Goal: Entertainment & Leisure: Browse casually

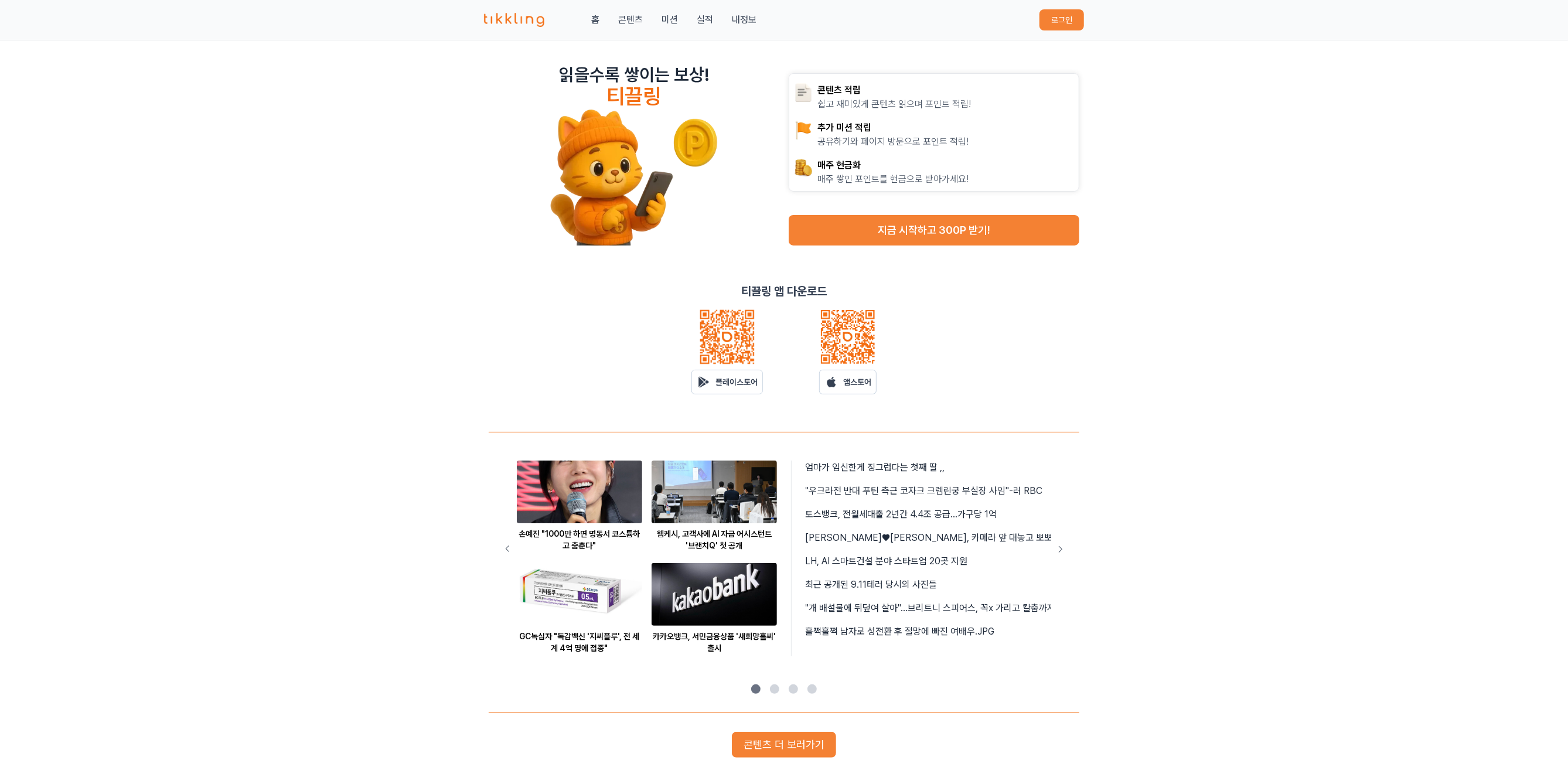
click at [1073, 20] on button "로그인" at bounding box center [1061, 20] width 44 height 21
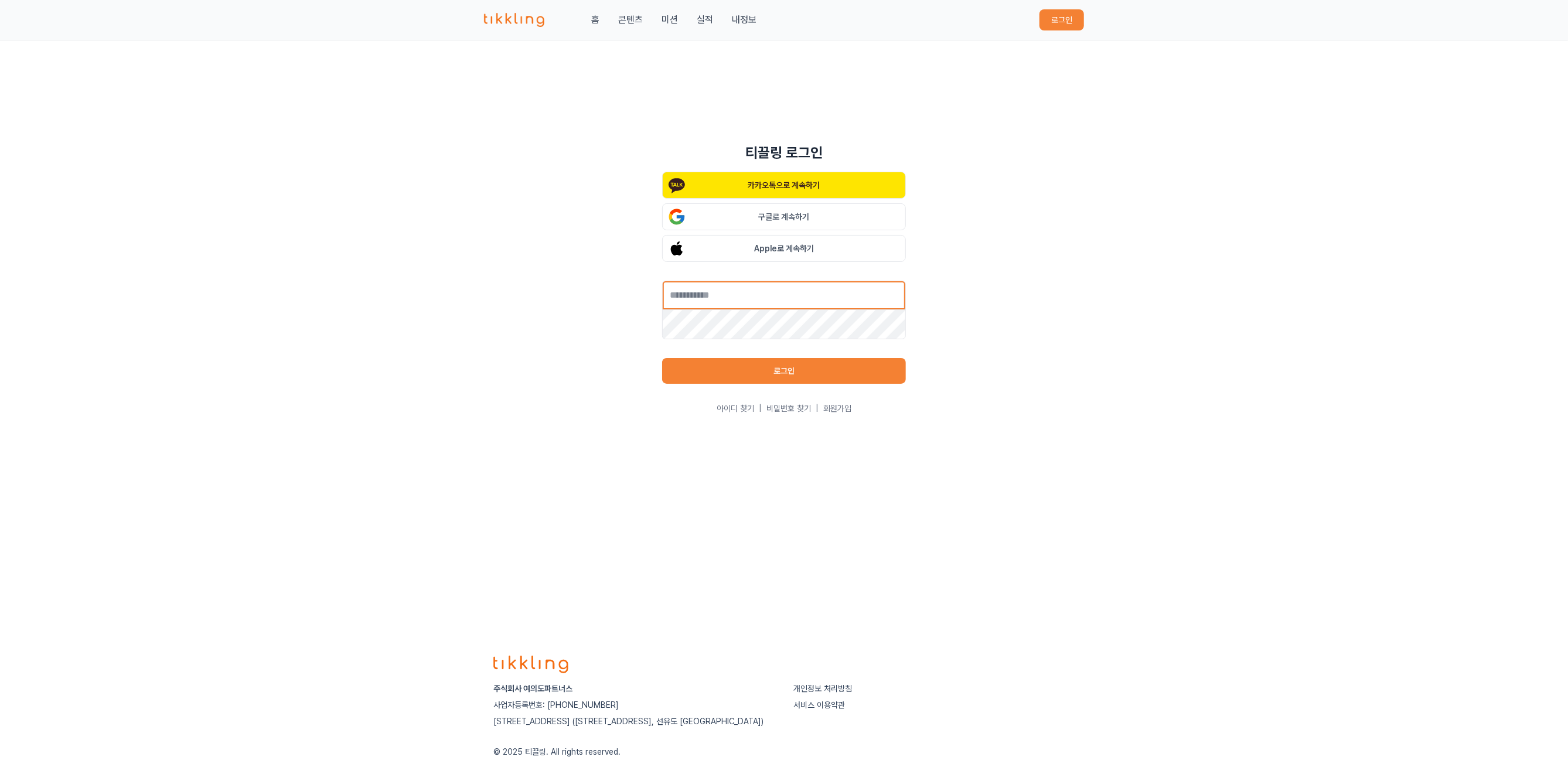
click at [732, 302] on input "text" at bounding box center [784, 295] width 244 height 29
type input "**********"
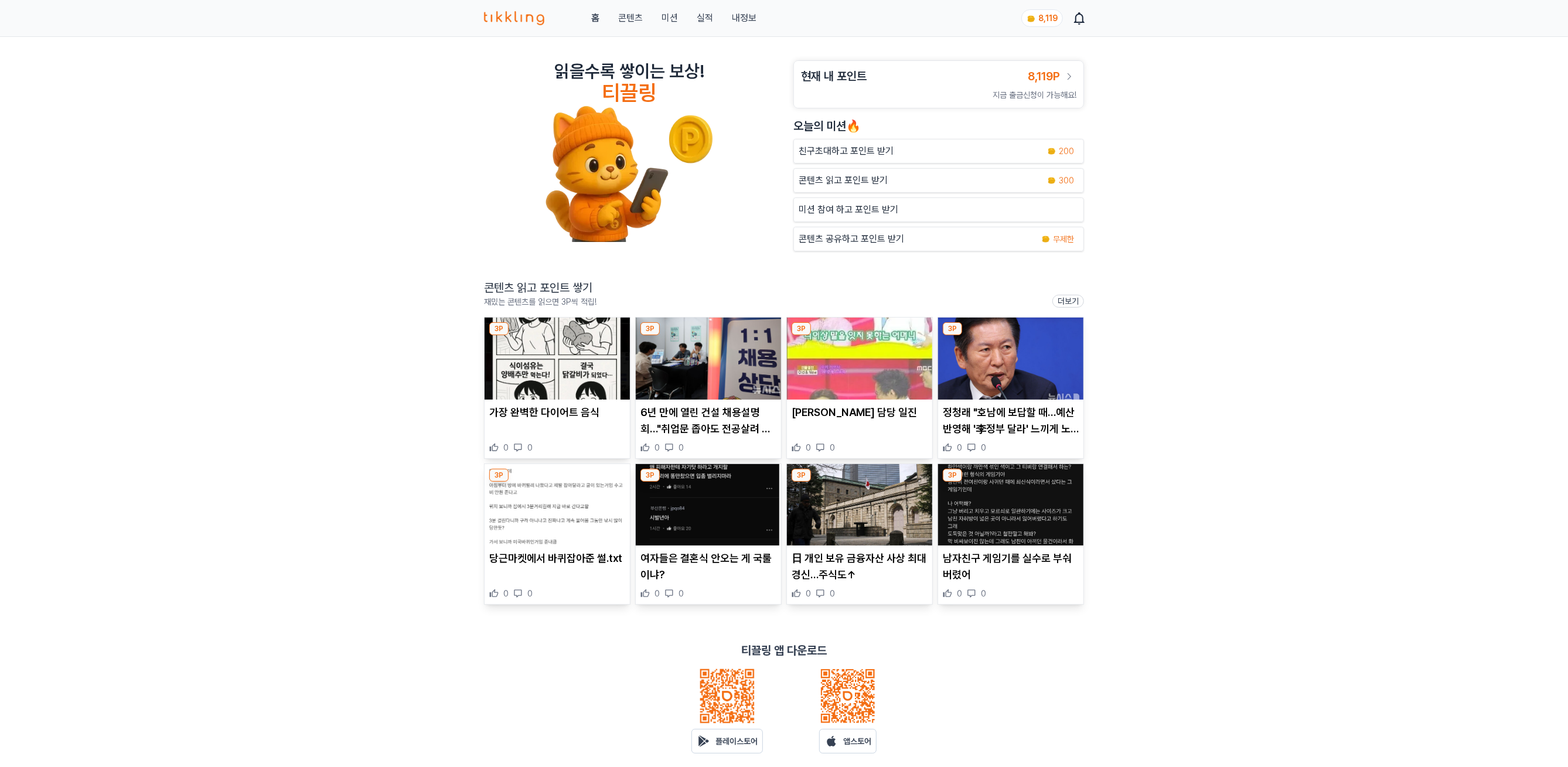
click at [541, 374] on img at bounding box center [557, 358] width 145 height 82
click at [716, 351] on img at bounding box center [709, 358] width 145 height 82
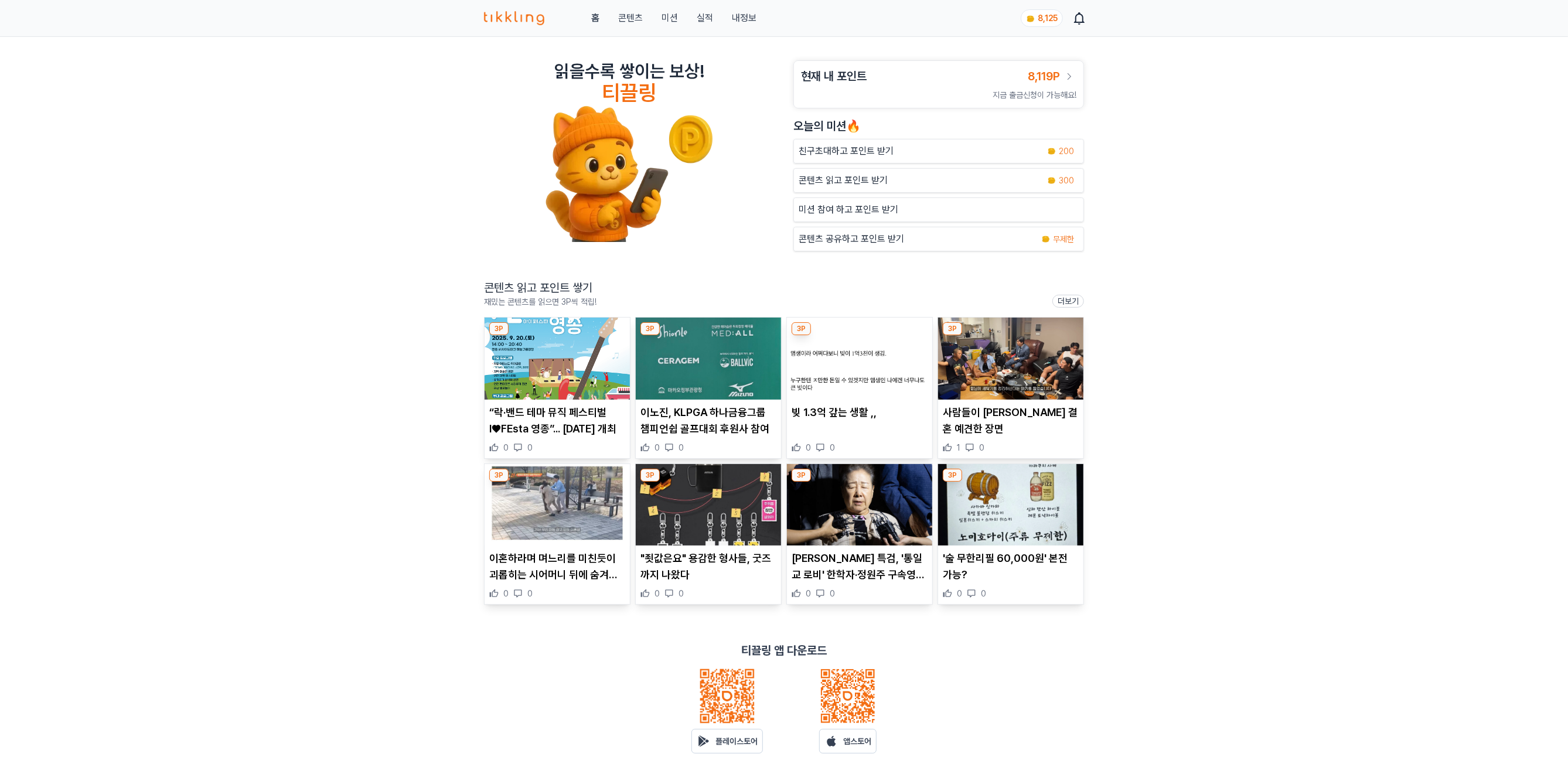
click at [871, 384] on img at bounding box center [859, 358] width 145 height 82
click at [525, 368] on img at bounding box center [557, 358] width 145 height 82
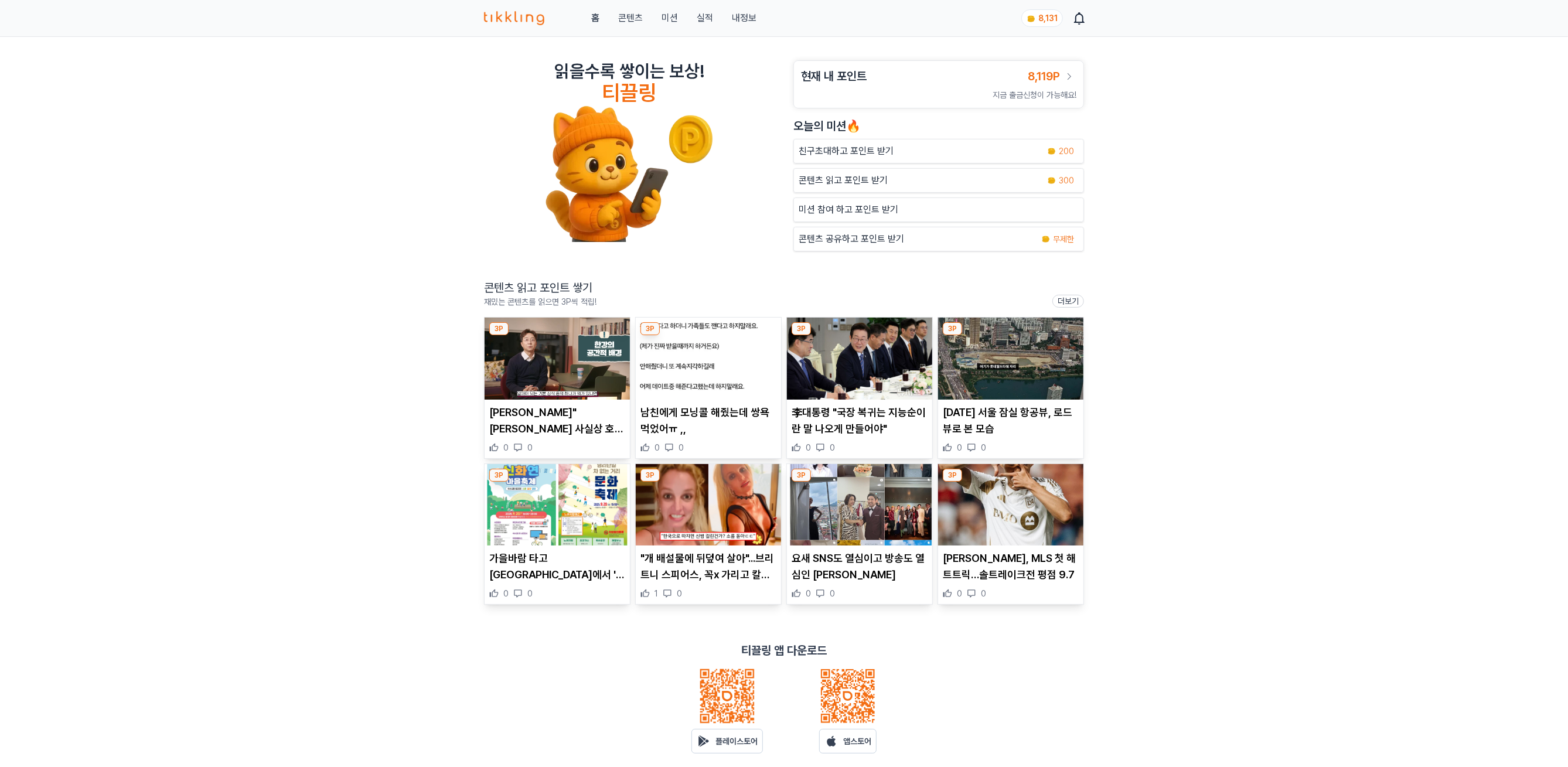
click at [547, 377] on img at bounding box center [557, 358] width 145 height 82
click at [723, 357] on img at bounding box center [709, 358] width 145 height 82
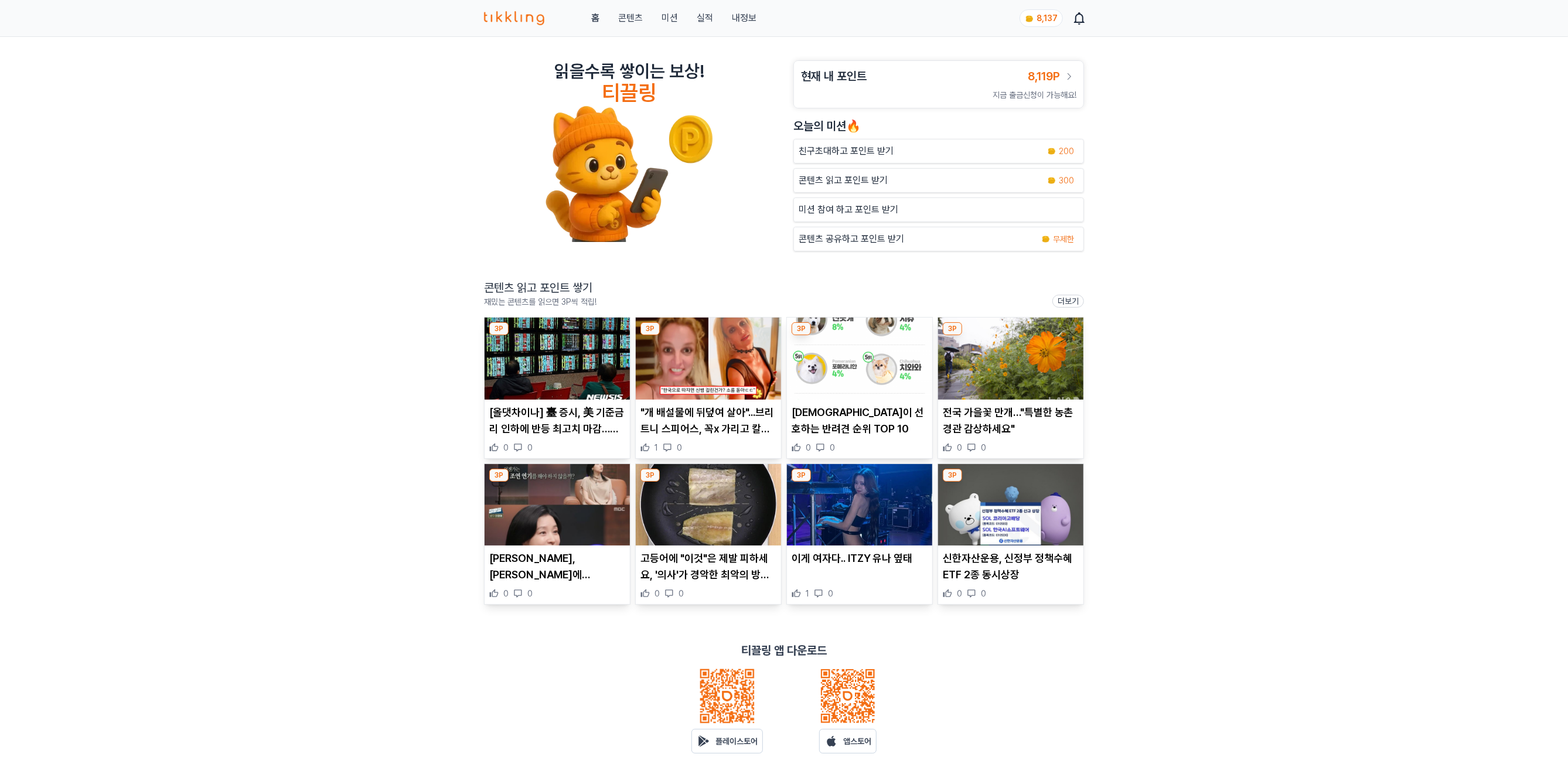
click at [570, 364] on img at bounding box center [557, 358] width 145 height 82
click at [588, 509] on img at bounding box center [557, 505] width 145 height 82
click at [1001, 378] on img at bounding box center [1011, 358] width 145 height 82
click at [837, 361] on img at bounding box center [859, 358] width 145 height 82
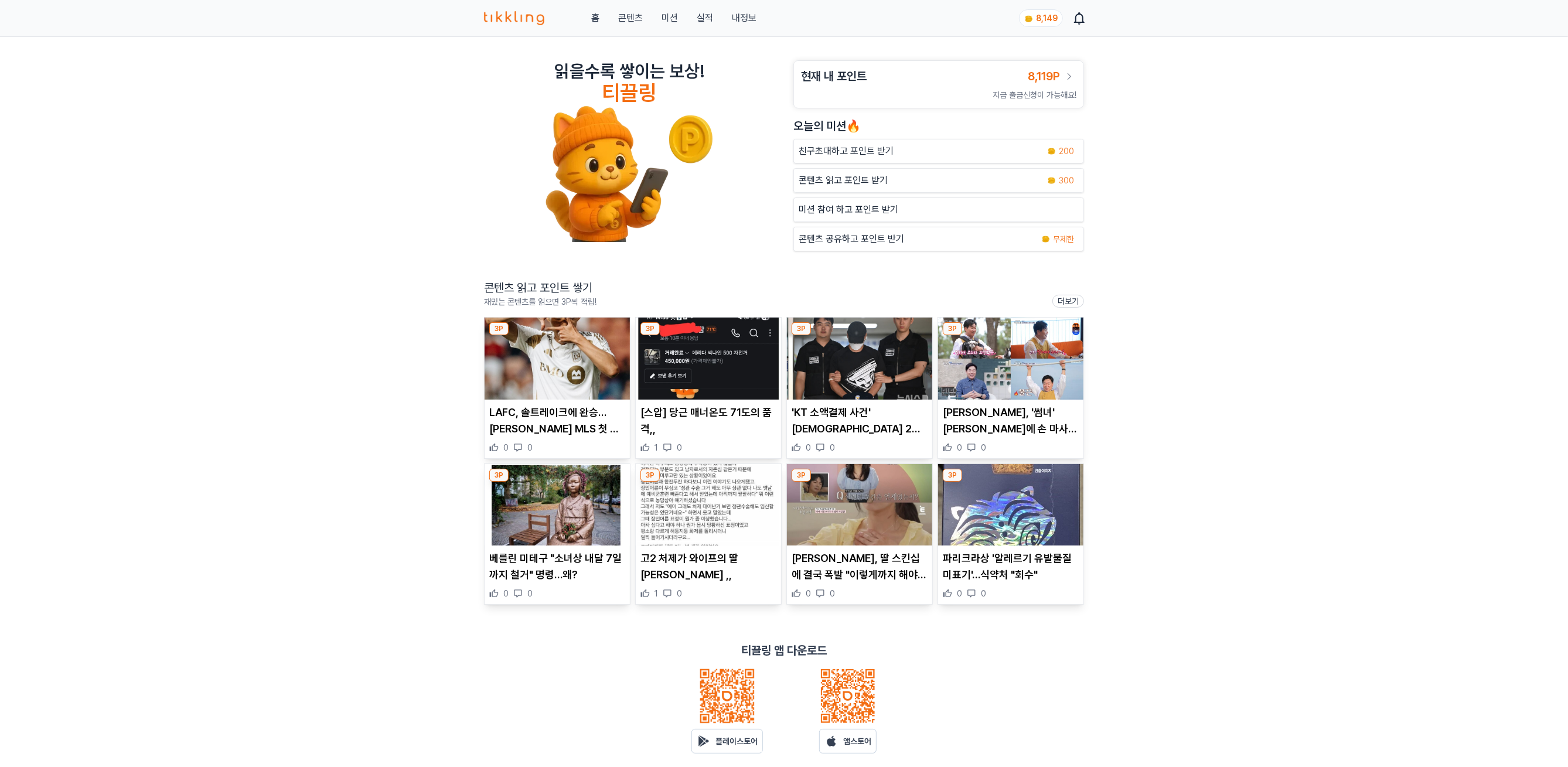
click at [575, 432] on p "LAFC, 솔트레이크에 완승…[PERSON_NAME] MLS 첫 해트트릭·경기 최우수 선수(종합)" at bounding box center [556, 421] width 136 height 33
click at [703, 350] on img at bounding box center [709, 358] width 145 height 82
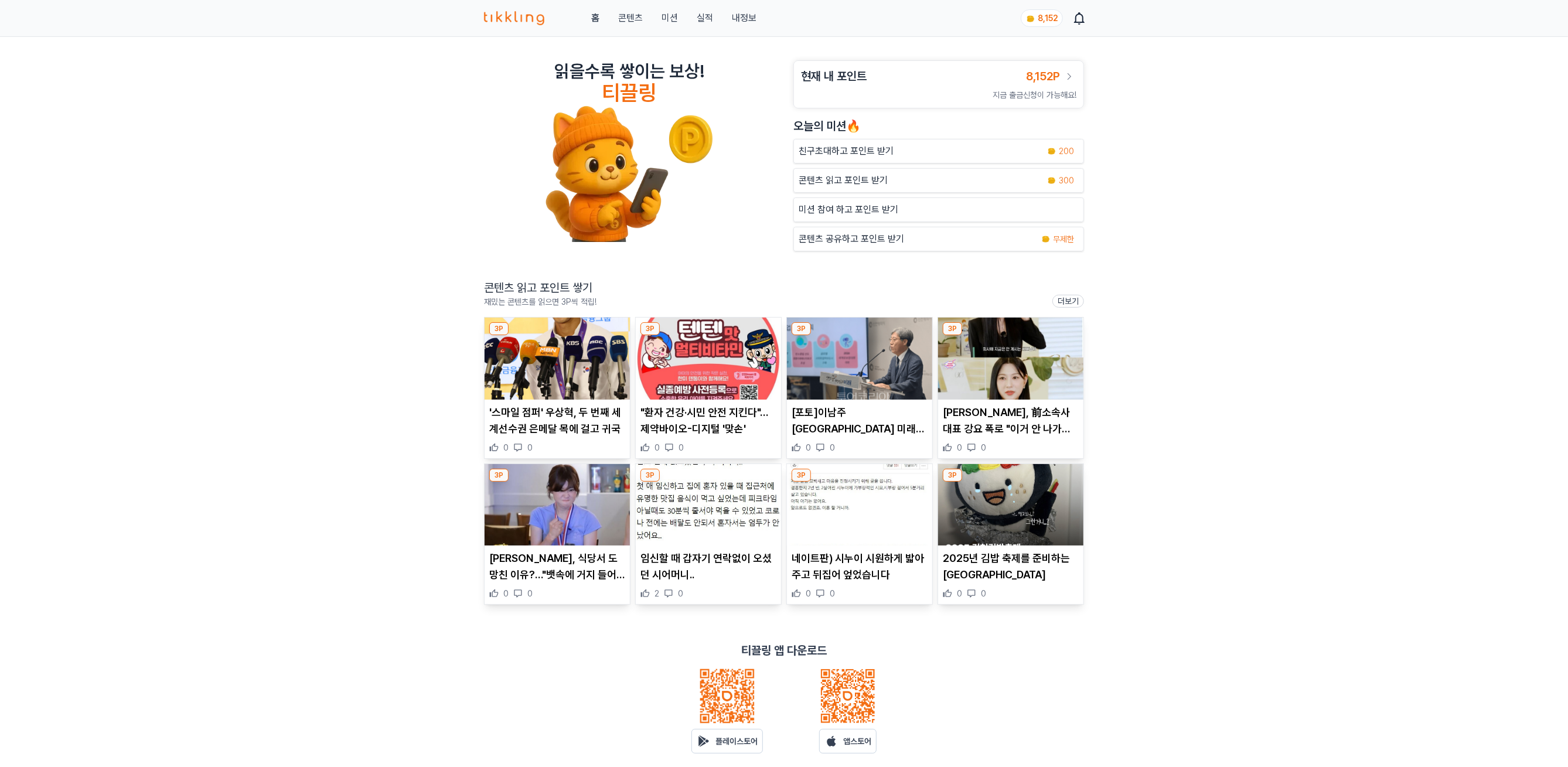
click at [567, 387] on img at bounding box center [557, 358] width 145 height 82
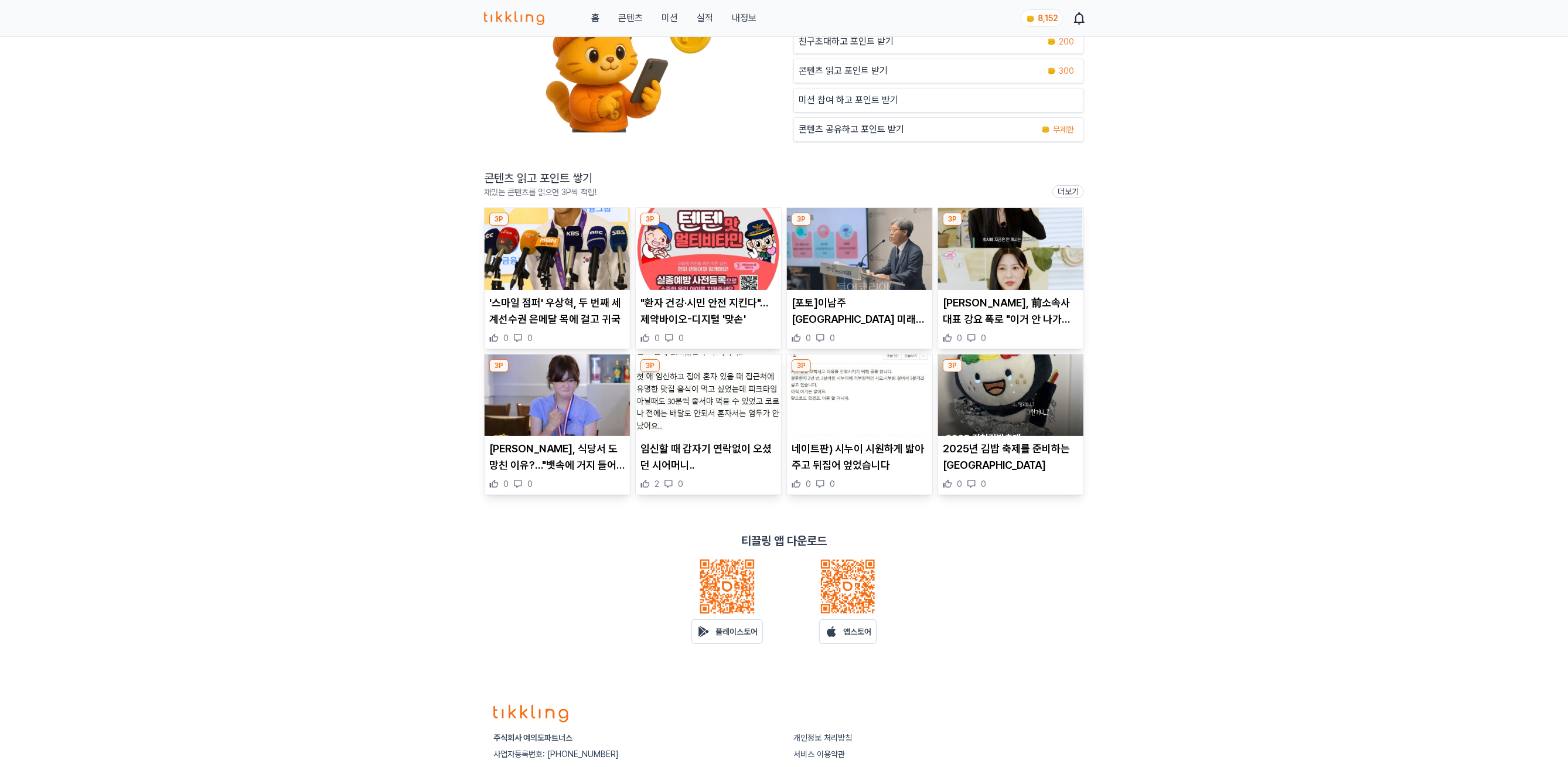
scroll to position [210, 0]
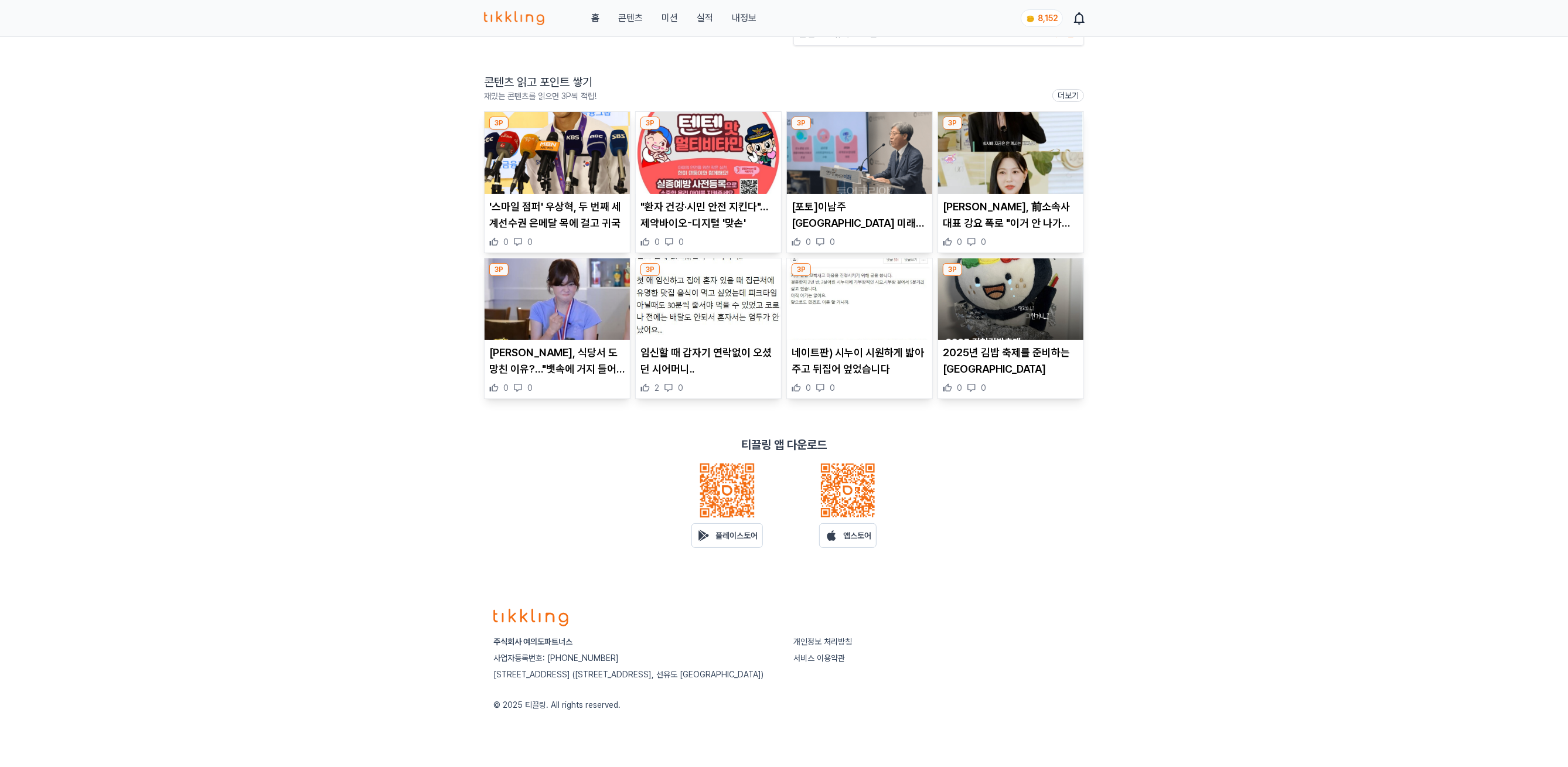
click at [876, 157] on img at bounding box center [859, 152] width 145 height 82
click at [533, 308] on img at bounding box center [557, 300] width 145 height 82
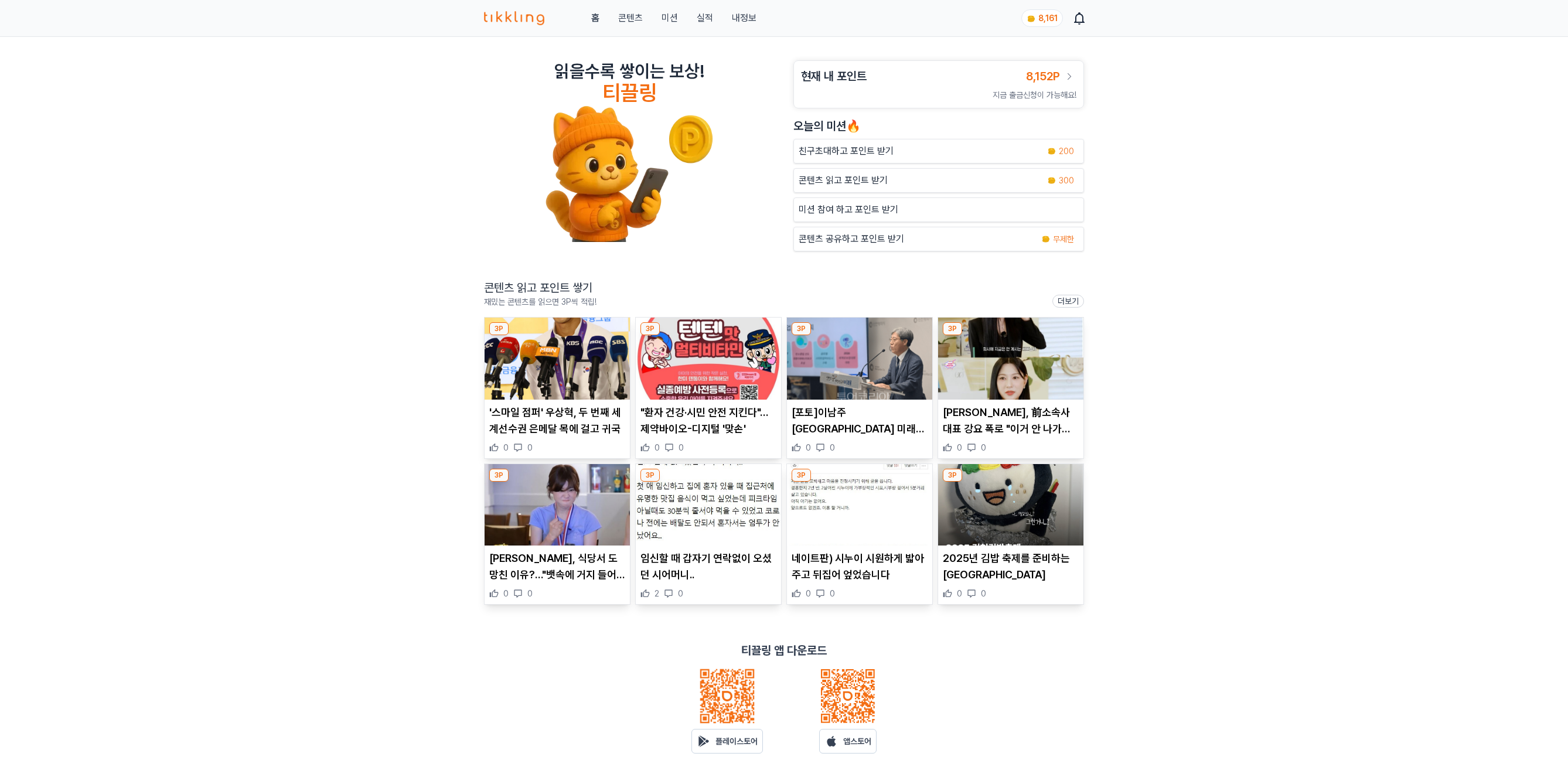
scroll to position [47, 0]
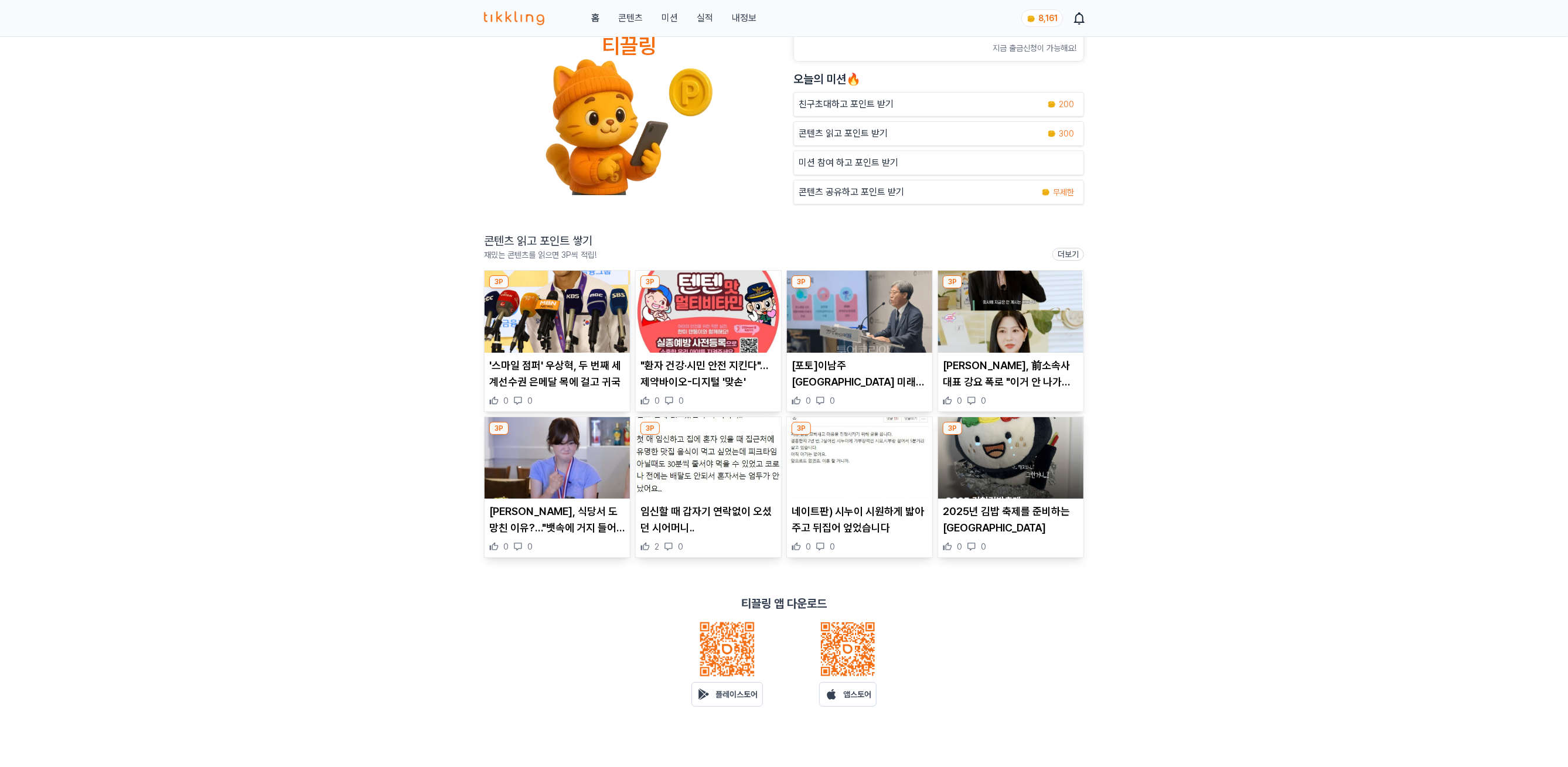
click at [707, 461] on img at bounding box center [709, 458] width 145 height 82
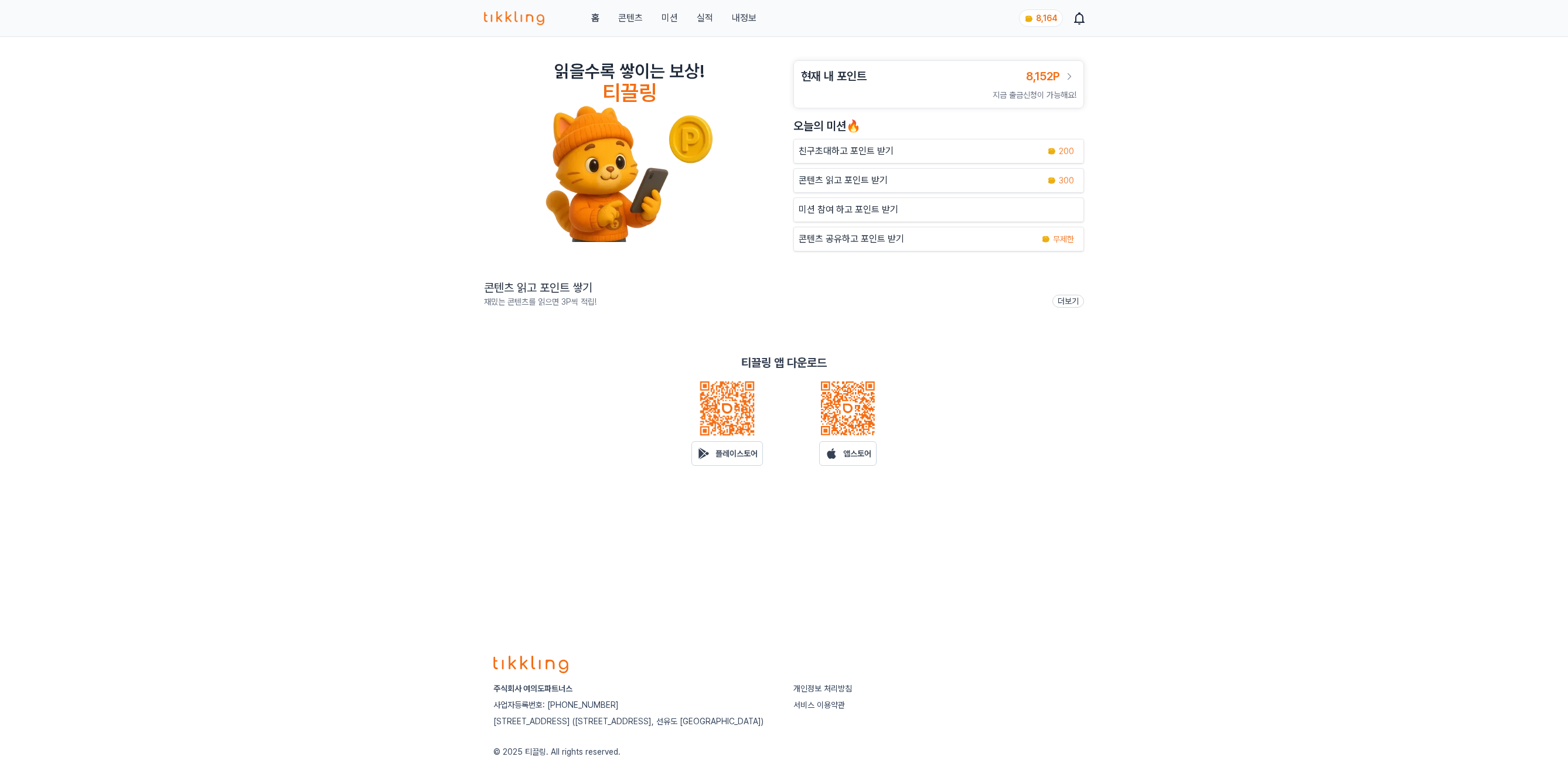
scroll to position [47, 0]
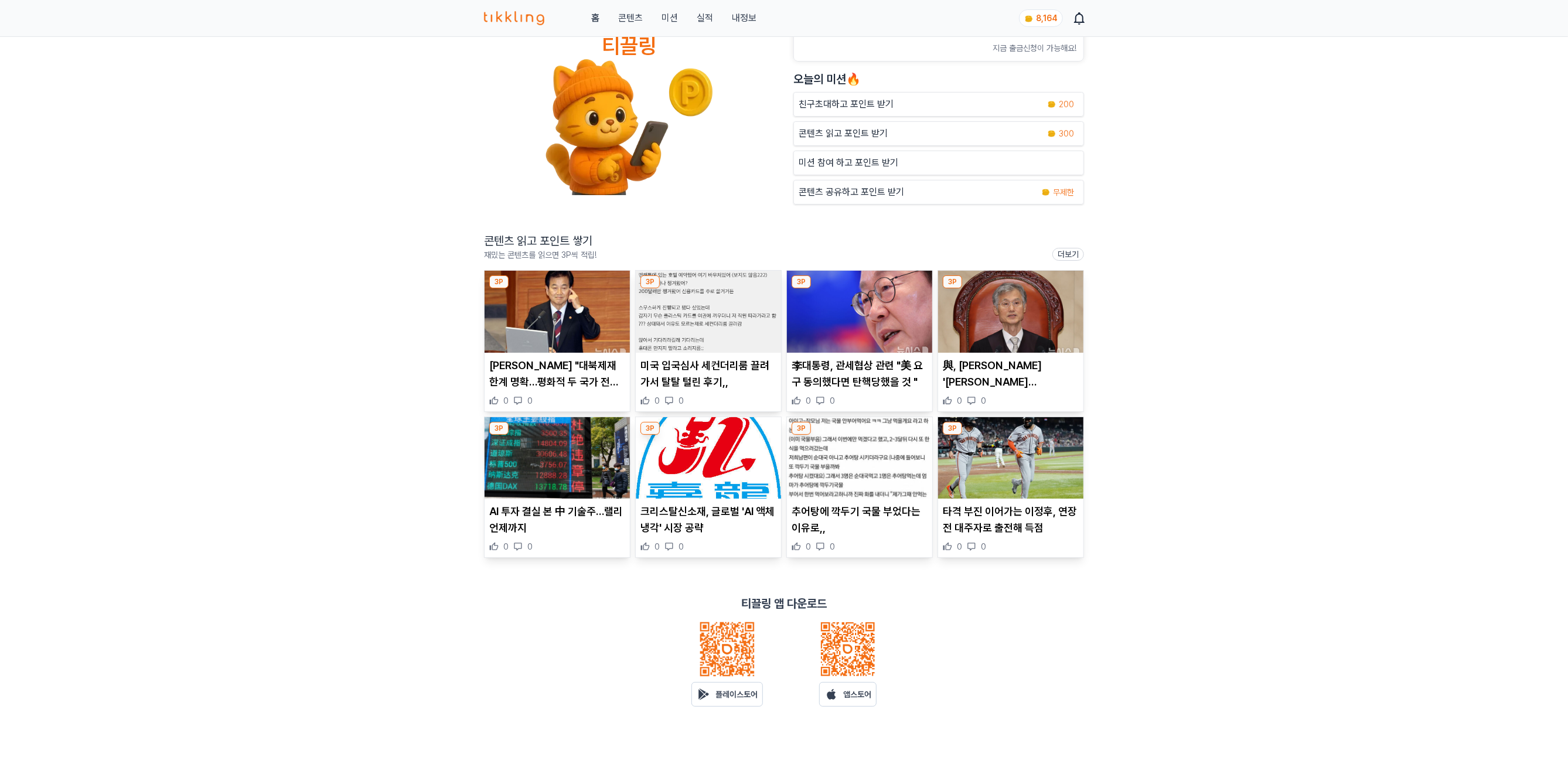
click at [991, 512] on p "타격 부진 이어가는 이정후, 연장전 대주자로 출전해 득점" at bounding box center [1010, 520] width 136 height 33
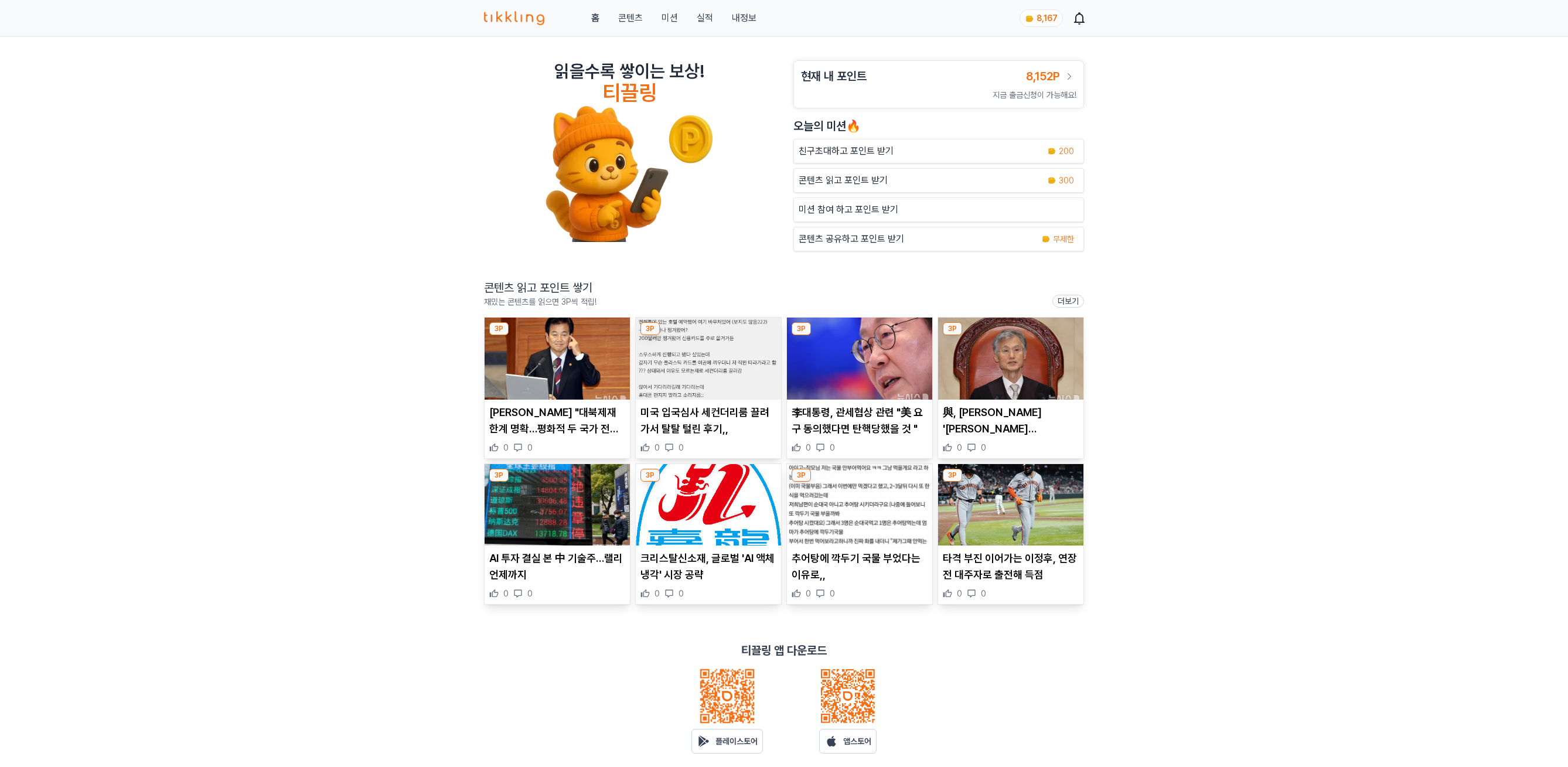
scroll to position [47, 0]
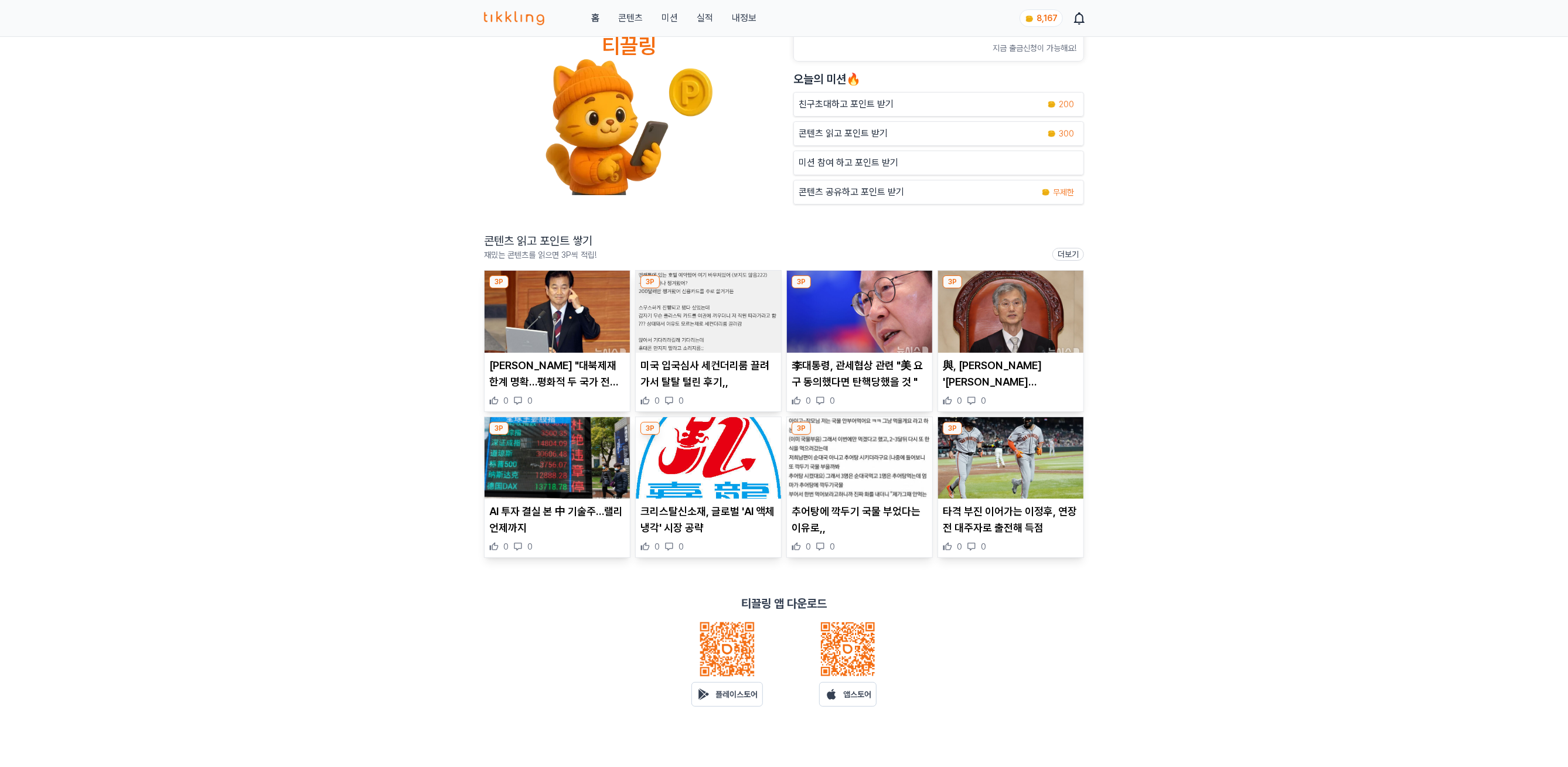
click at [628, 12] on link "콘텐츠" at bounding box center [630, 18] width 24 height 14
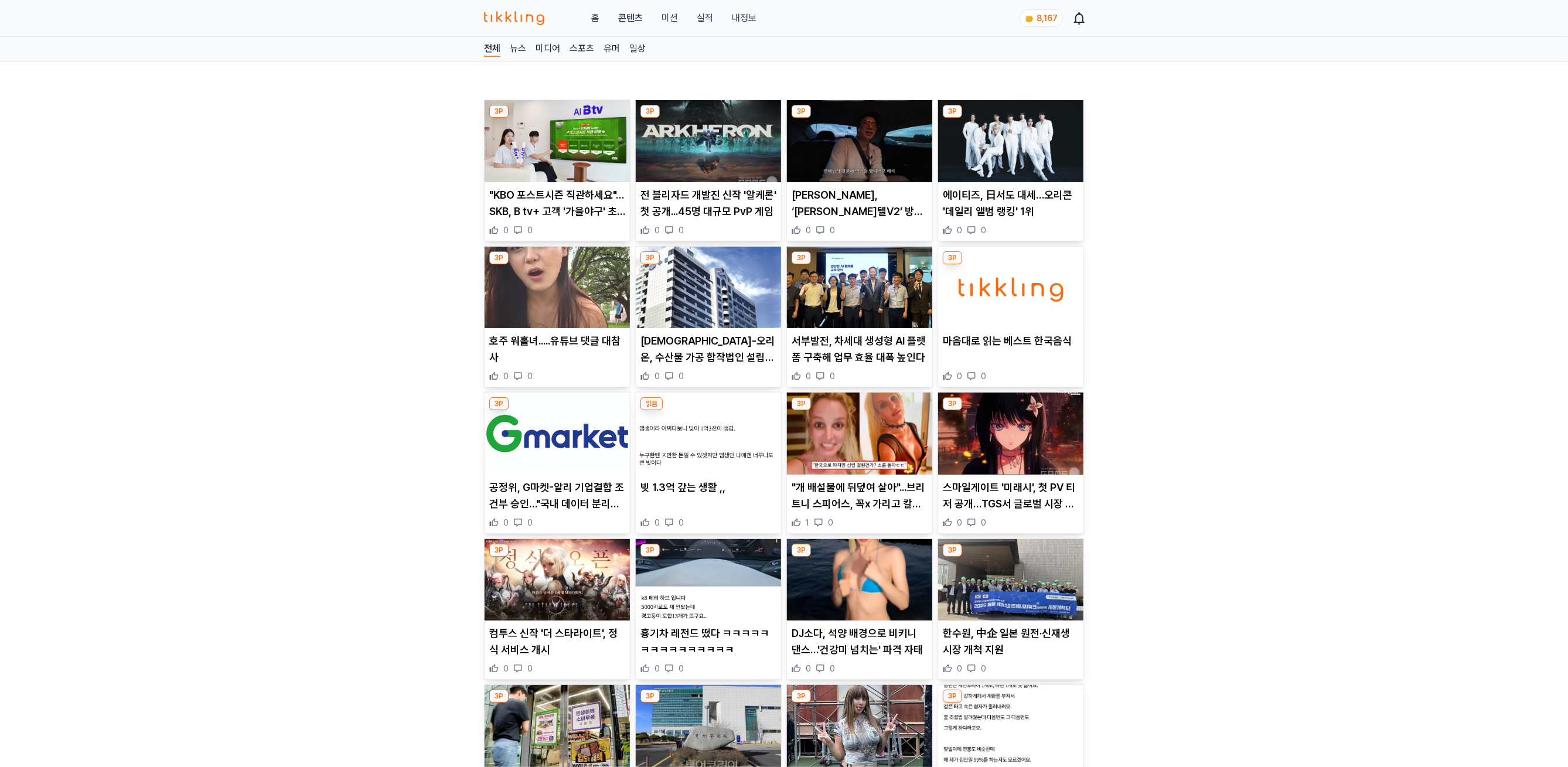
click at [550, 152] on img at bounding box center [557, 141] width 145 height 82
click at [854, 153] on img at bounding box center [859, 141] width 145 height 82
click at [1045, 17] on span "8,170" at bounding box center [1047, 18] width 21 height 10
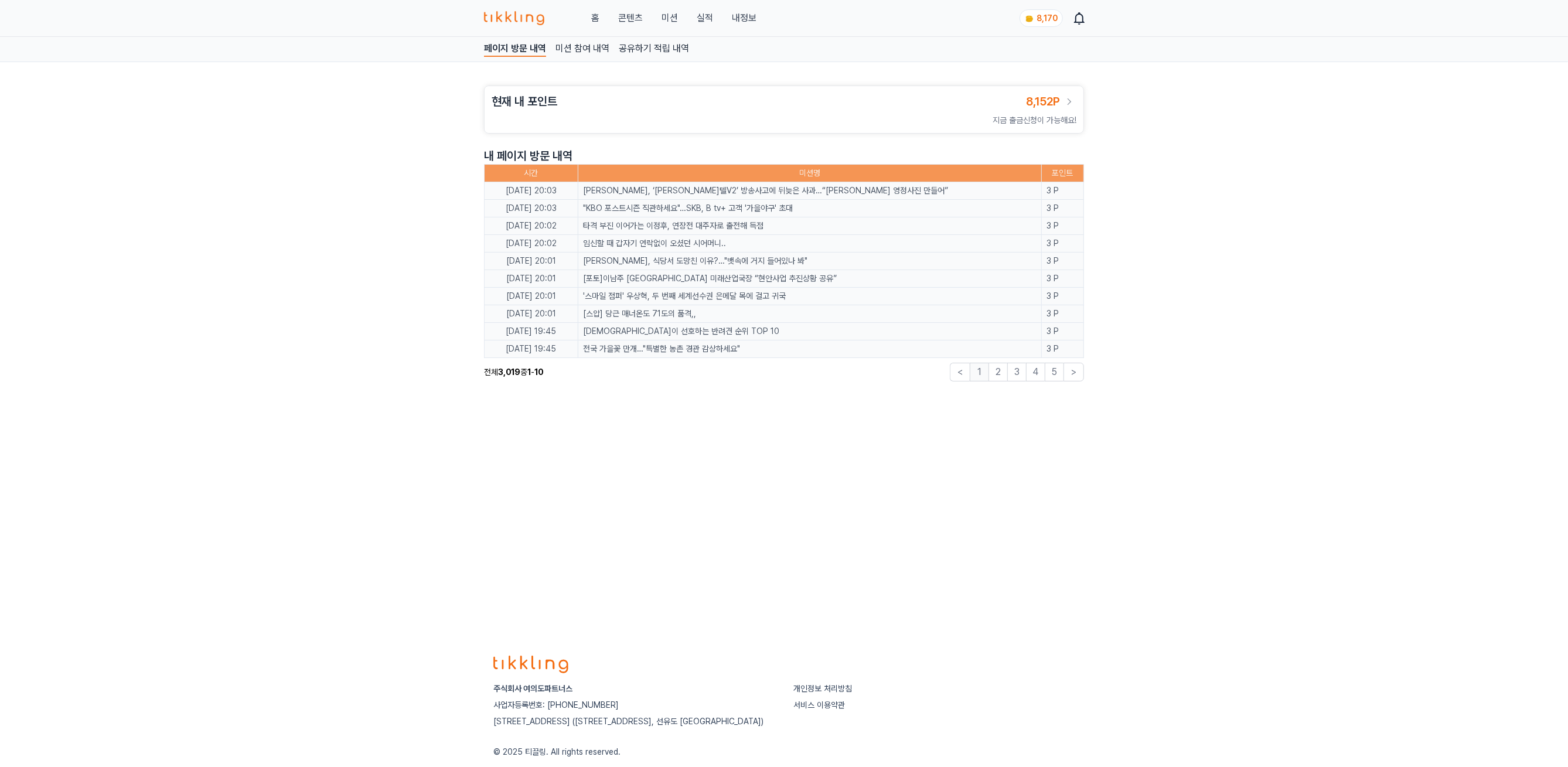
click at [633, 12] on link "콘텐츠" at bounding box center [630, 18] width 24 height 14
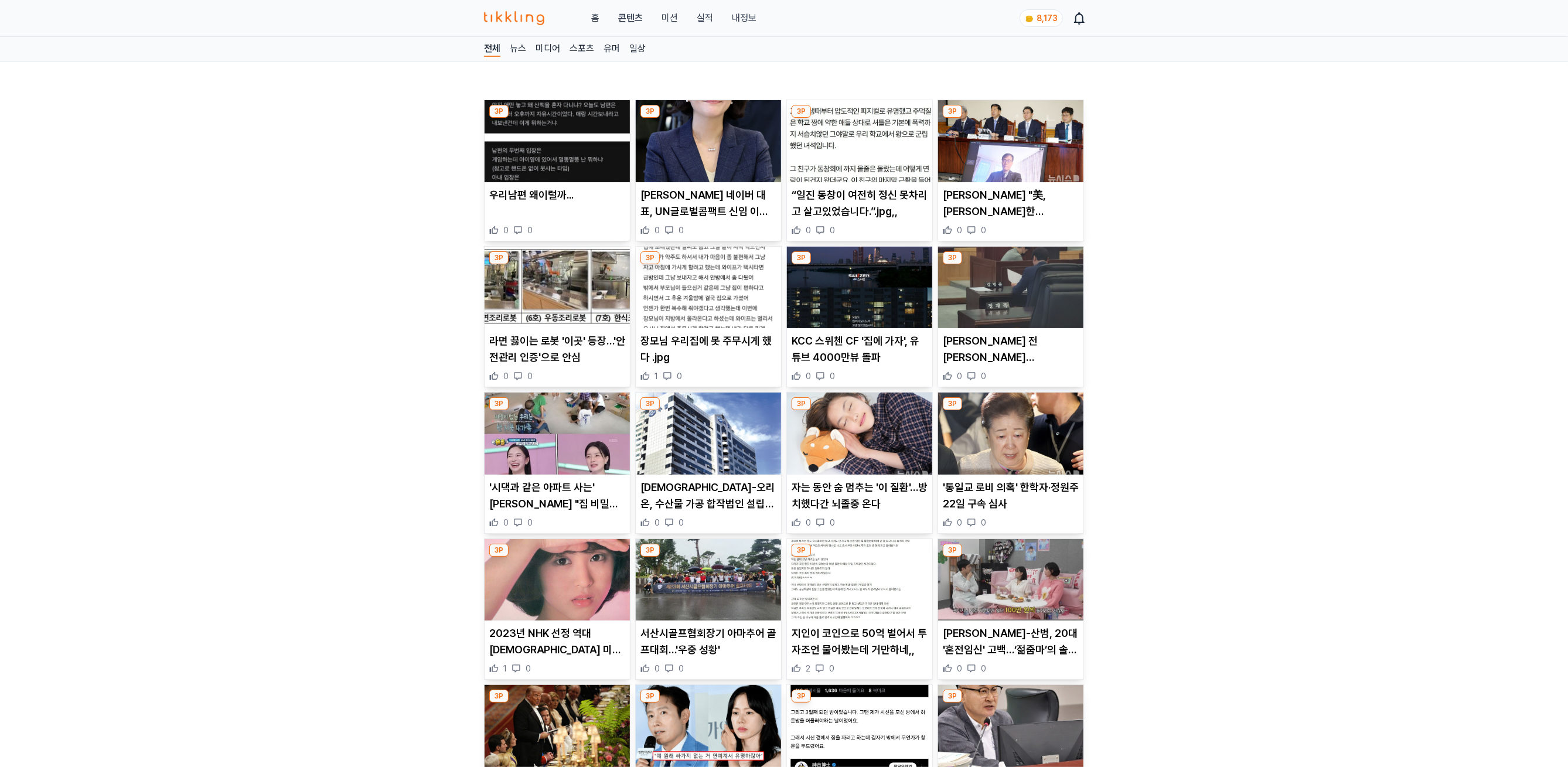
click at [864, 425] on img at bounding box center [859, 434] width 145 height 82
click at [1006, 435] on img at bounding box center [1011, 434] width 145 height 82
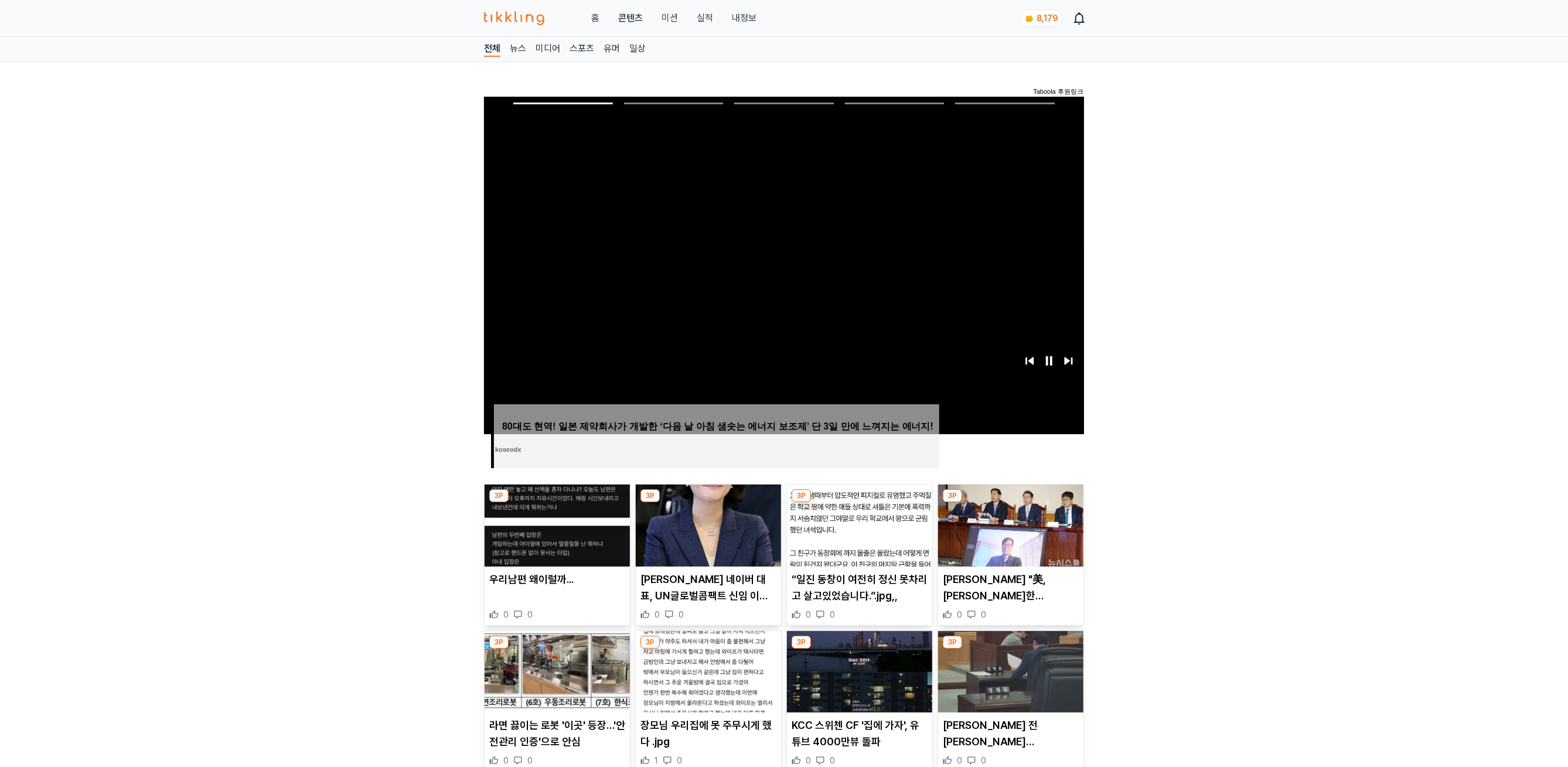
click at [703, 11] on link "실적" at bounding box center [704, 18] width 16 height 14
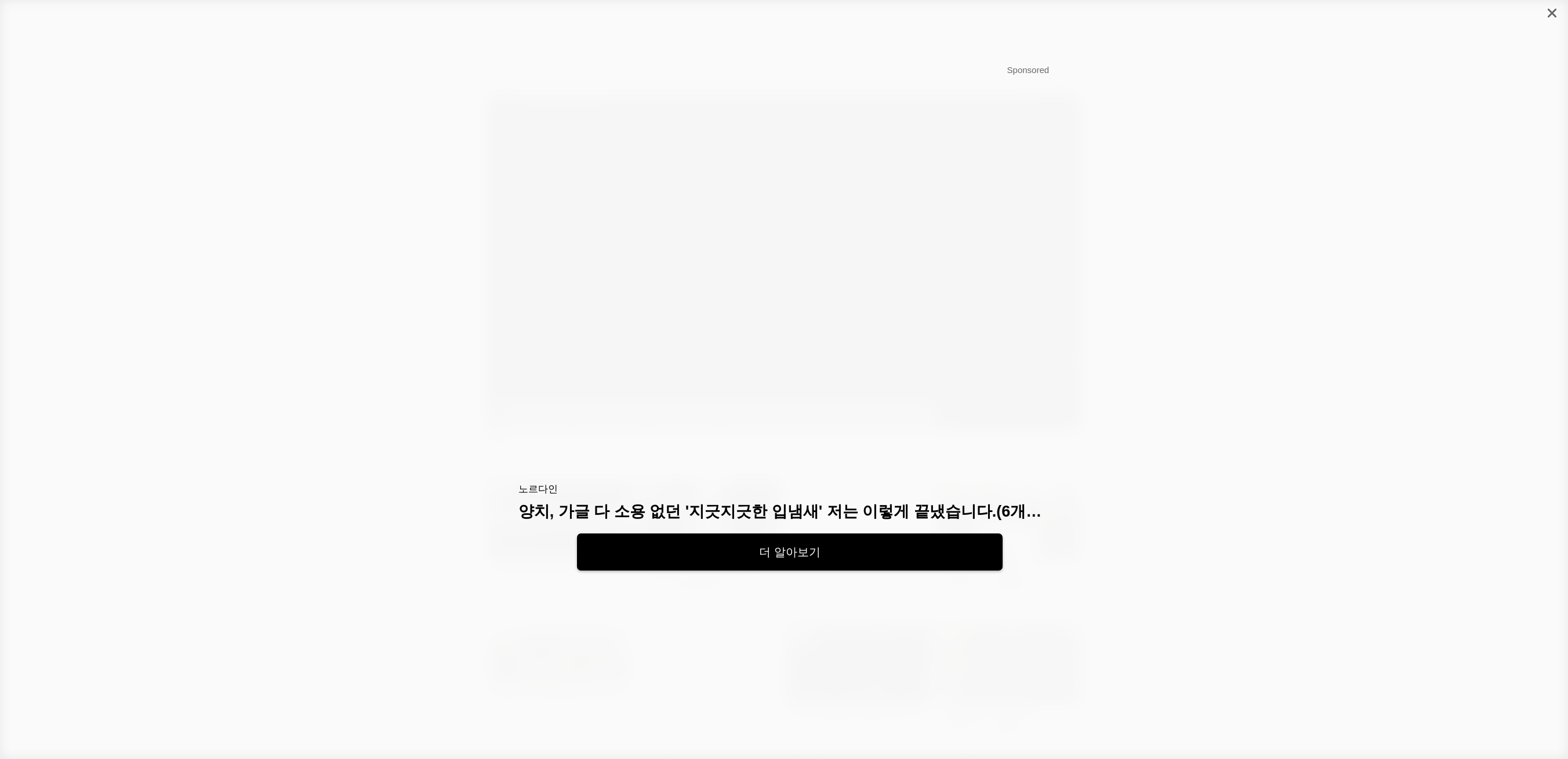
click at [1549, 14] on icon "close" at bounding box center [1552, 13] width 9 height 9
